Goal: Task Accomplishment & Management: Use online tool/utility

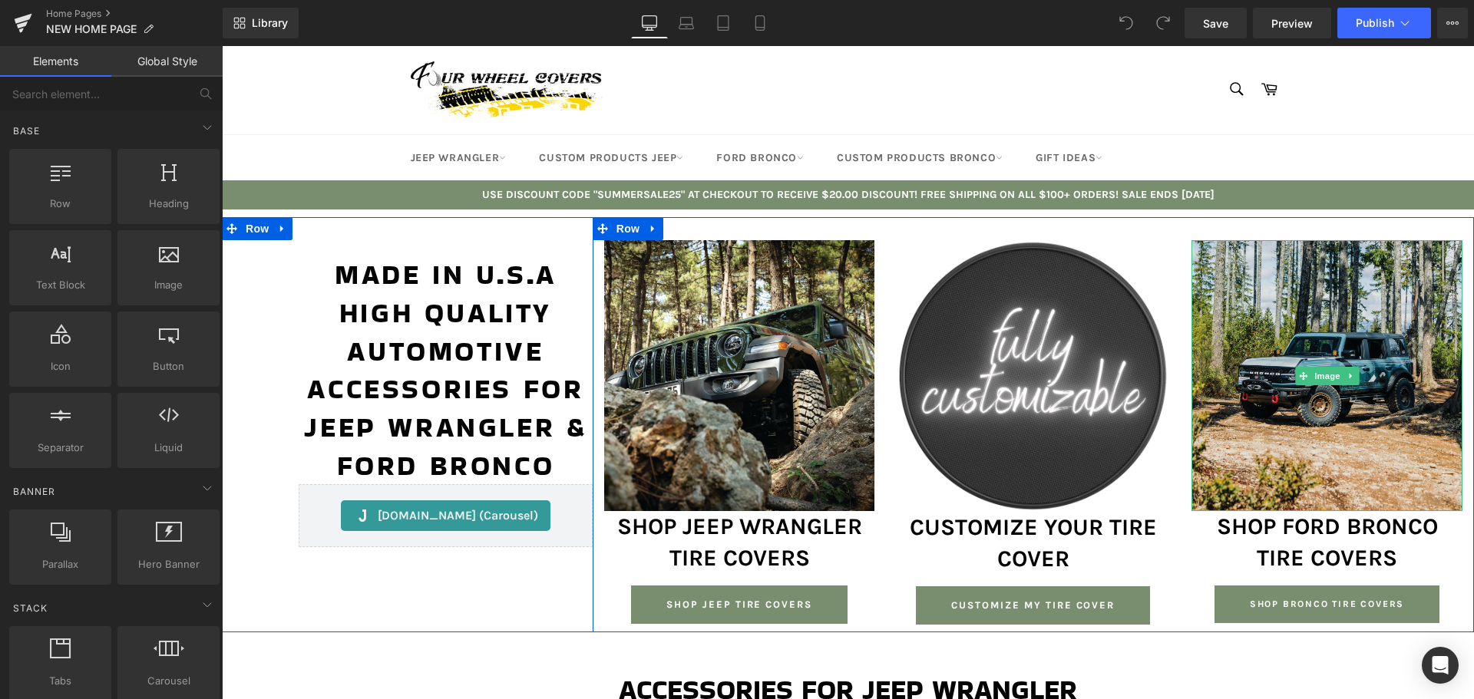
click at [1331, 326] on img at bounding box center [1327, 375] width 271 height 271
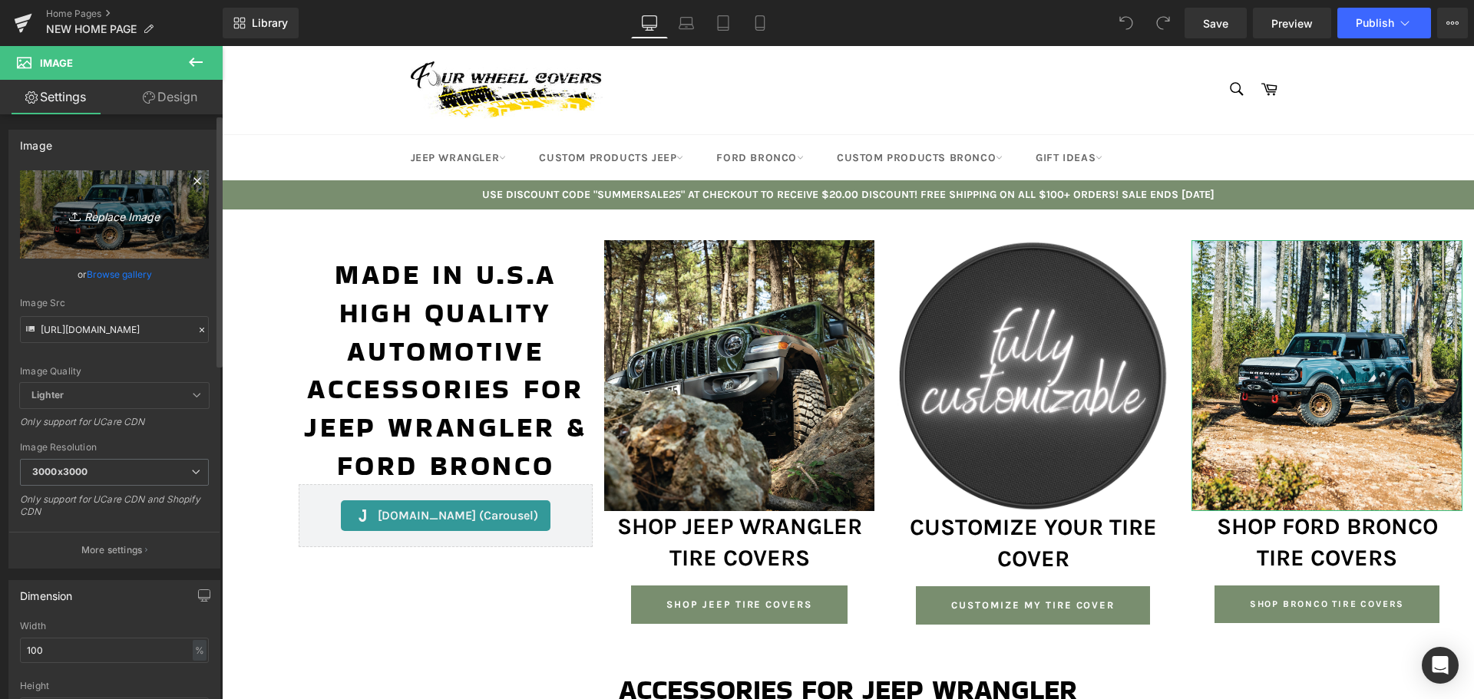
click at [120, 215] on icon "Replace Image" at bounding box center [114, 214] width 123 height 19
click at [71, 179] on link "Replace Image" at bounding box center [114, 214] width 189 height 88
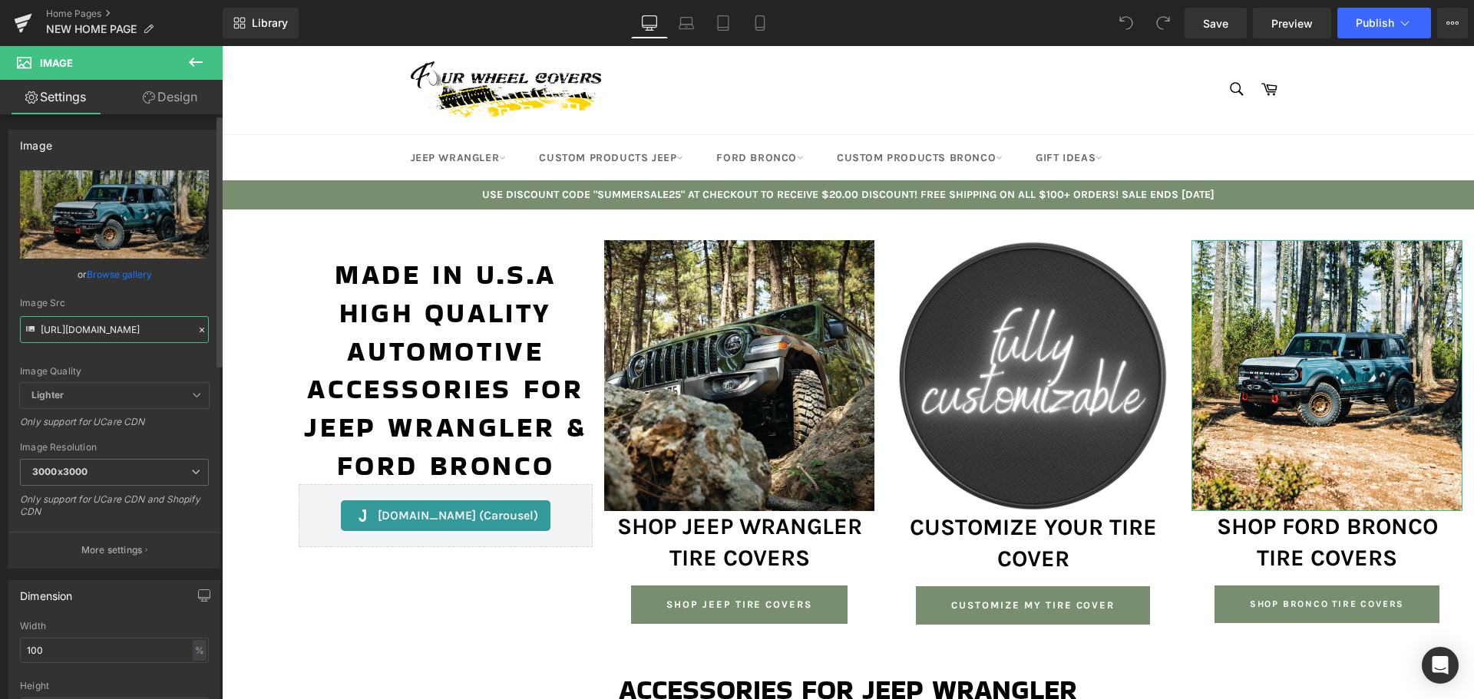
click at [71, 335] on input "[URL][DOMAIN_NAME]" at bounding box center [114, 329] width 189 height 27
drag, startPoint x: 57, startPoint y: 217, endPoint x: 4, endPoint y: 238, distance: 56.9
click at [4, 238] on div "Image [URL][DOMAIN_NAME] Replace Image Upload image or Browse gallery Image Src…" at bounding box center [115, 343] width 230 height 451
click at [111, 336] on input "[URL][DOMAIN_NAME]" at bounding box center [114, 329] width 189 height 27
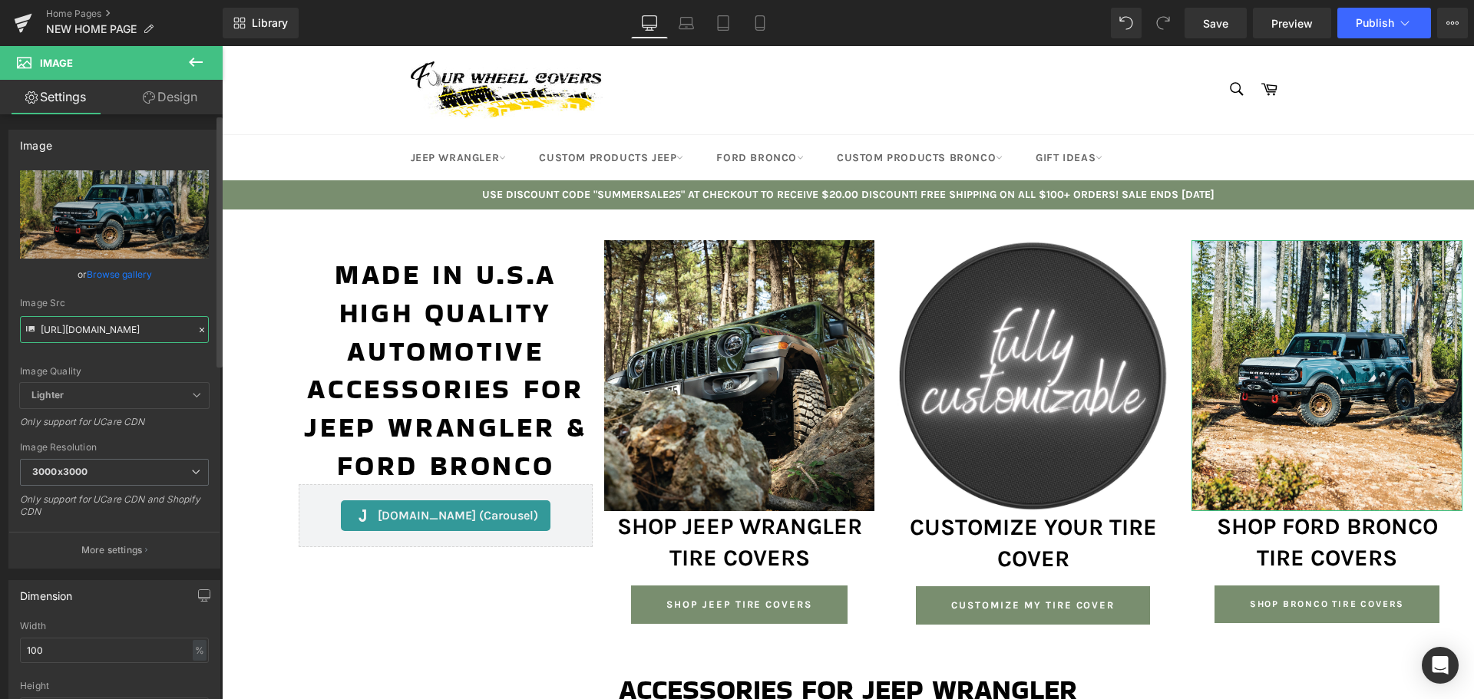
click at [111, 336] on input "[URL][DOMAIN_NAME]" at bounding box center [114, 329] width 189 height 27
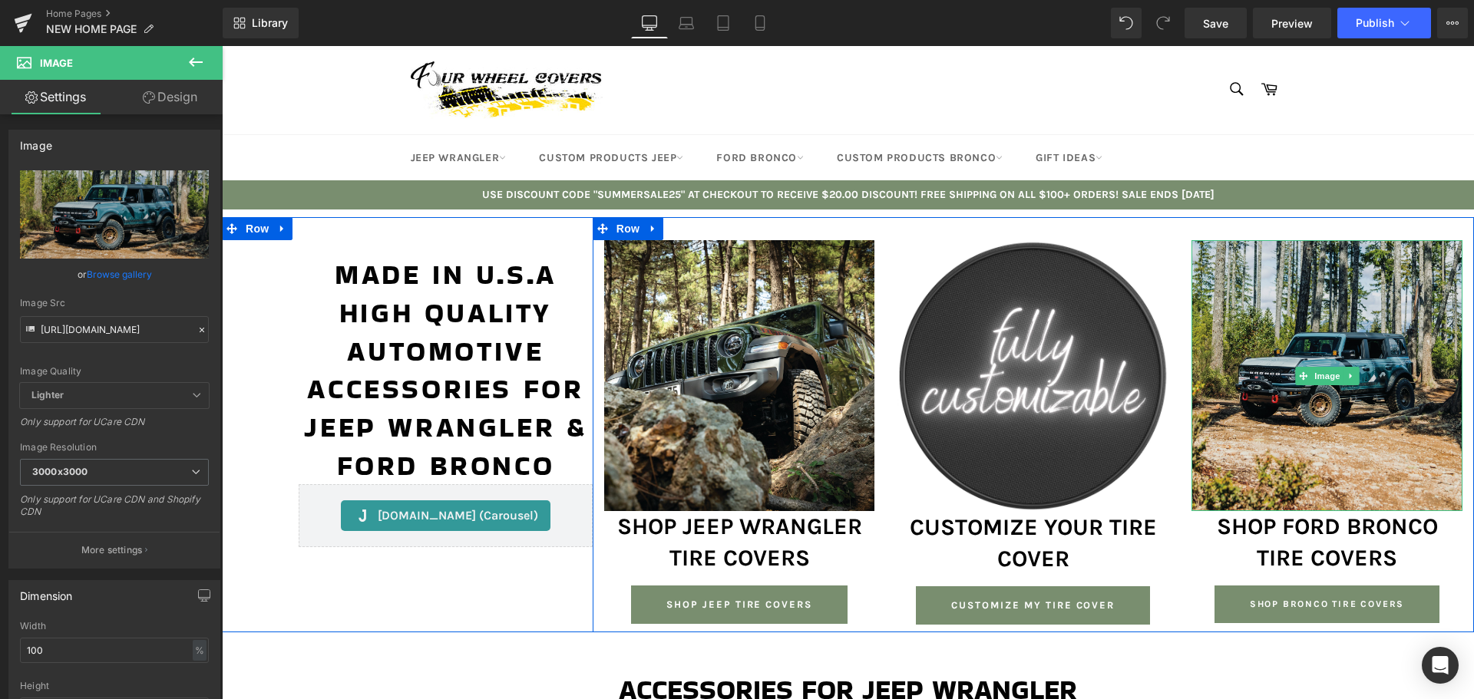
click at [1281, 306] on img at bounding box center [1327, 375] width 271 height 271
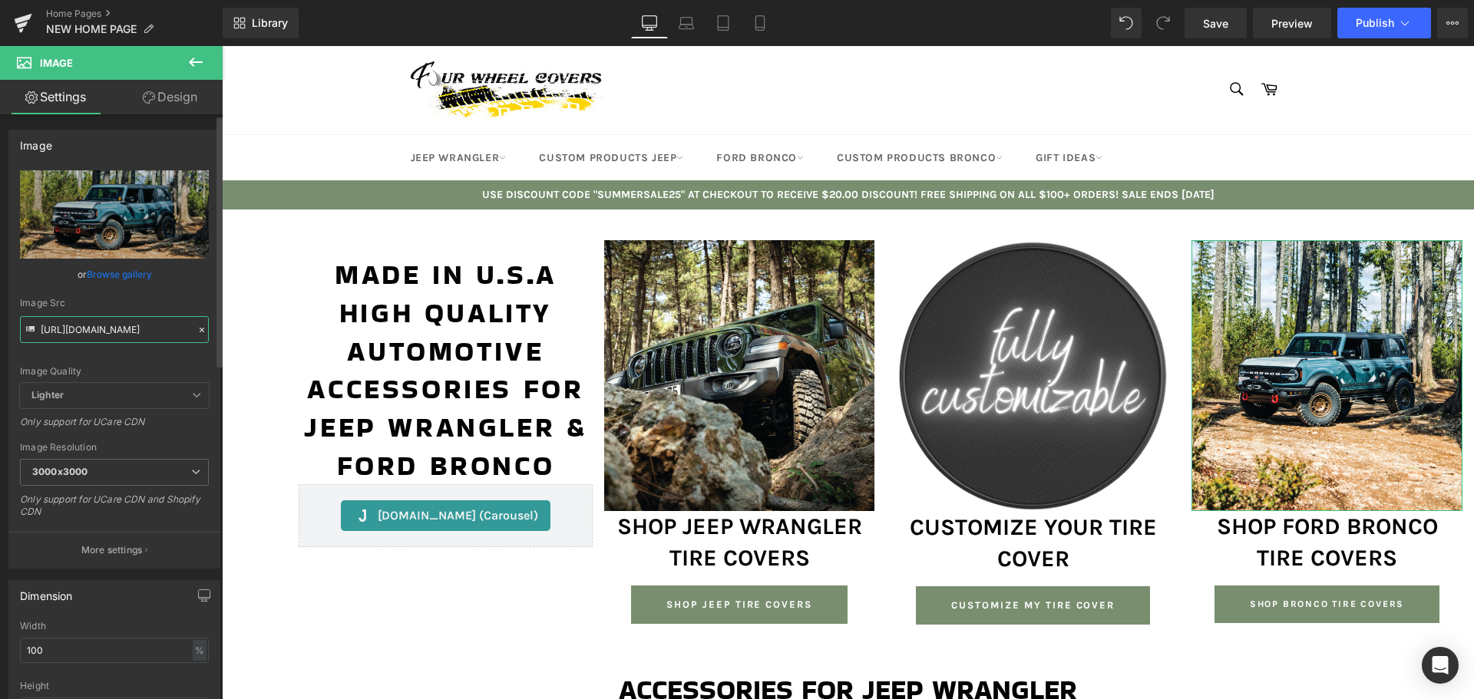
click at [104, 322] on input "[URL][DOMAIN_NAME]" at bounding box center [114, 329] width 189 height 27
